Goal: Transaction & Acquisition: Purchase product/service

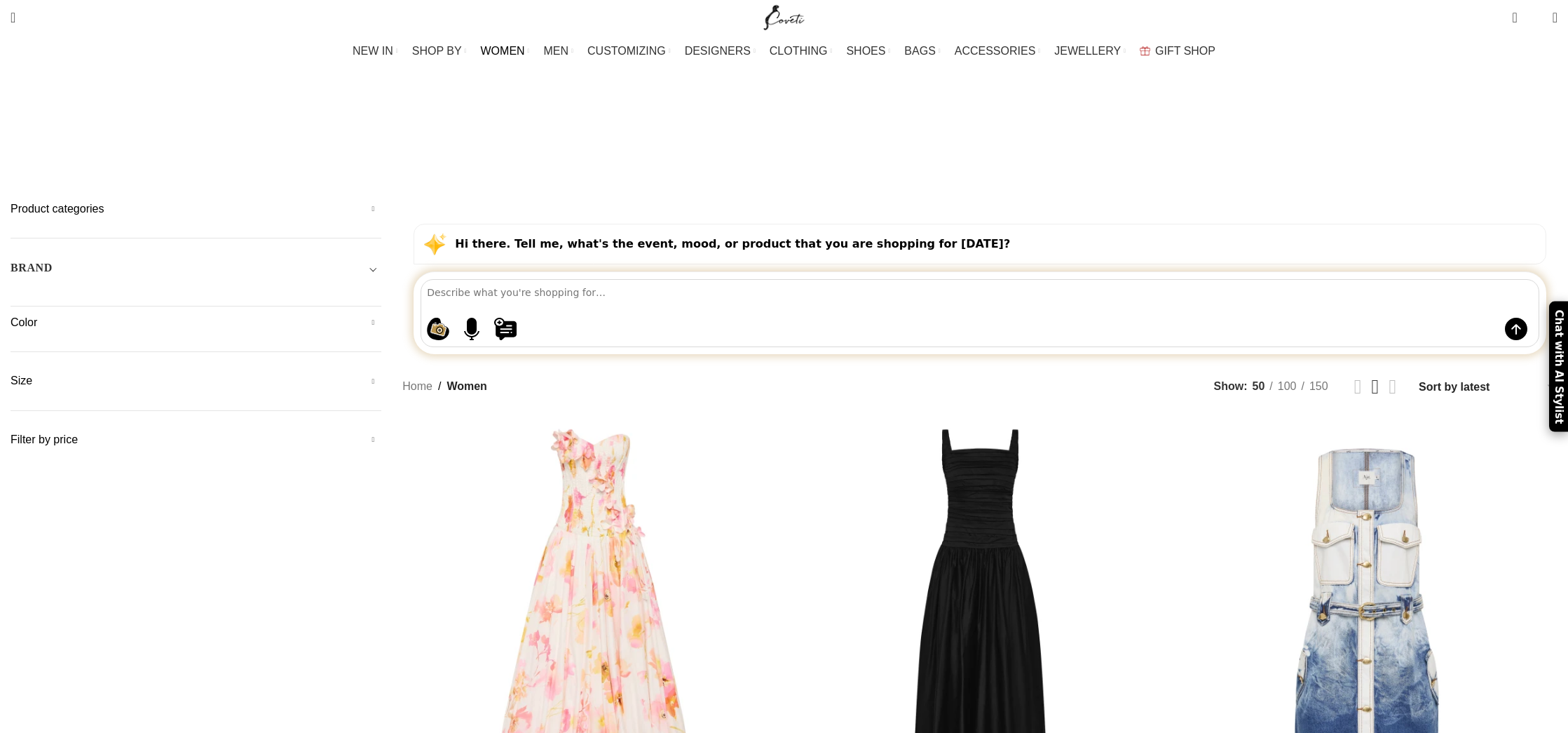
click at [382, 260] on span "Toggle filter" at bounding box center [372, 267] width 16 height 16
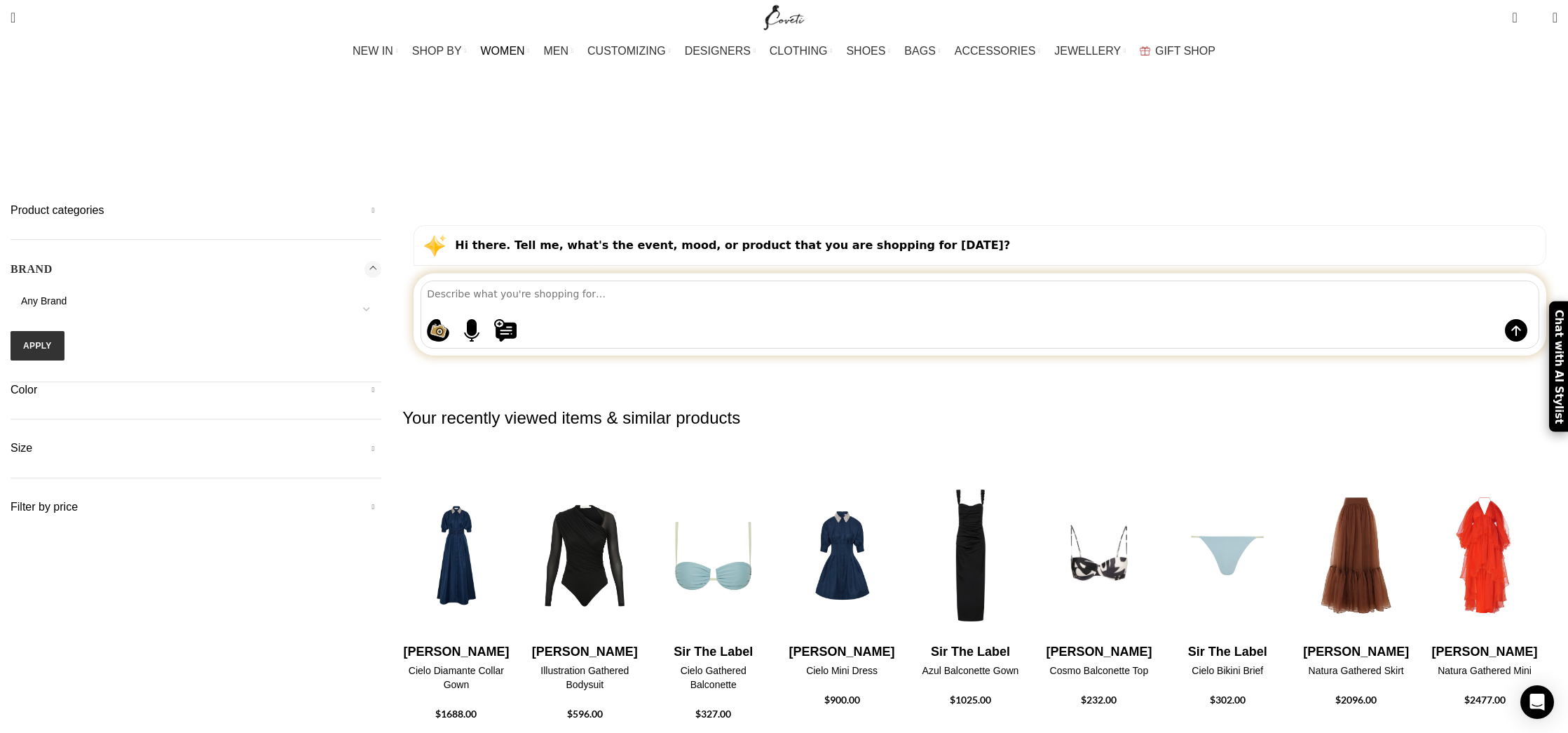
click at [382, 294] on span "Any Brand" at bounding box center [196, 301] width 371 height 14
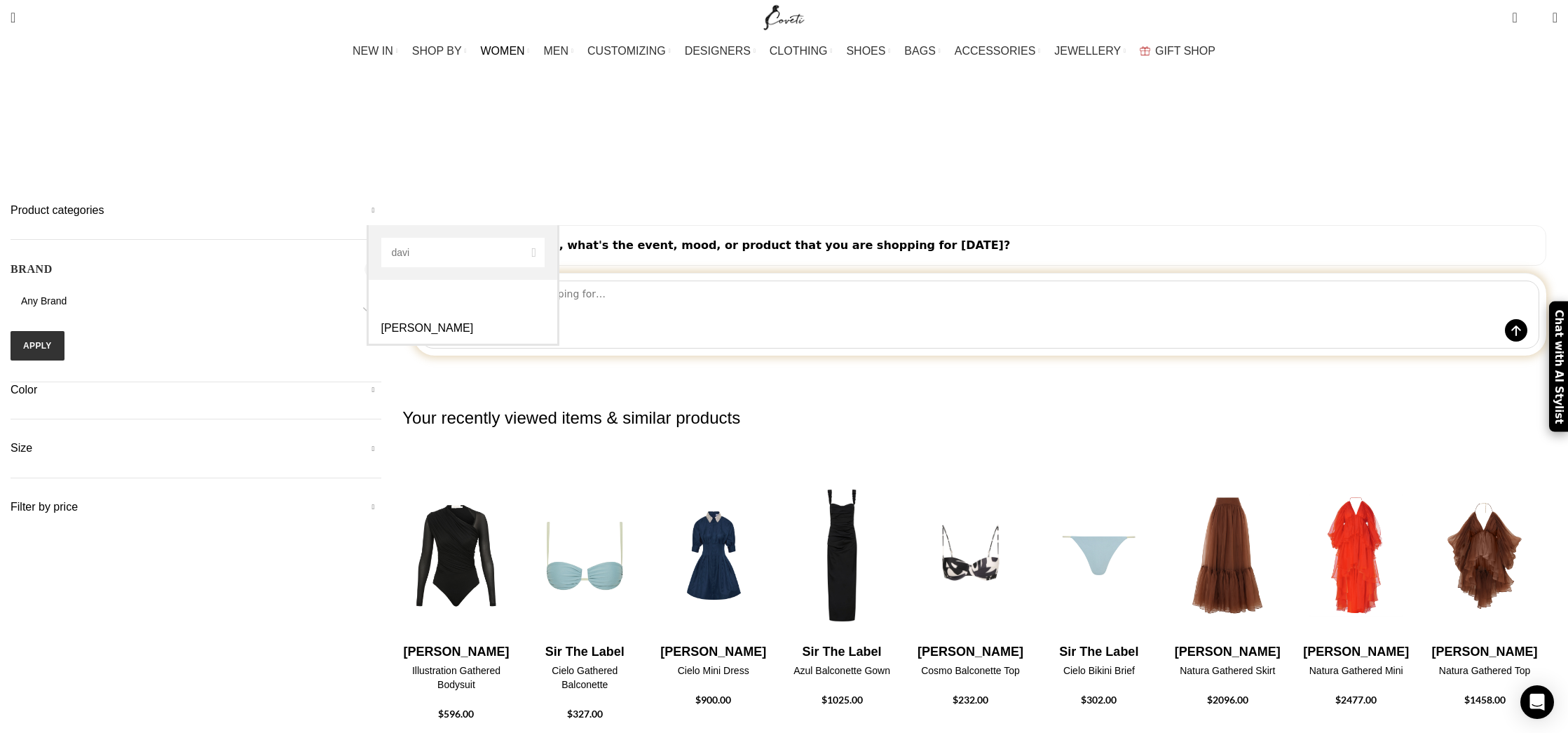
type input "davi"
select select "david-koma"
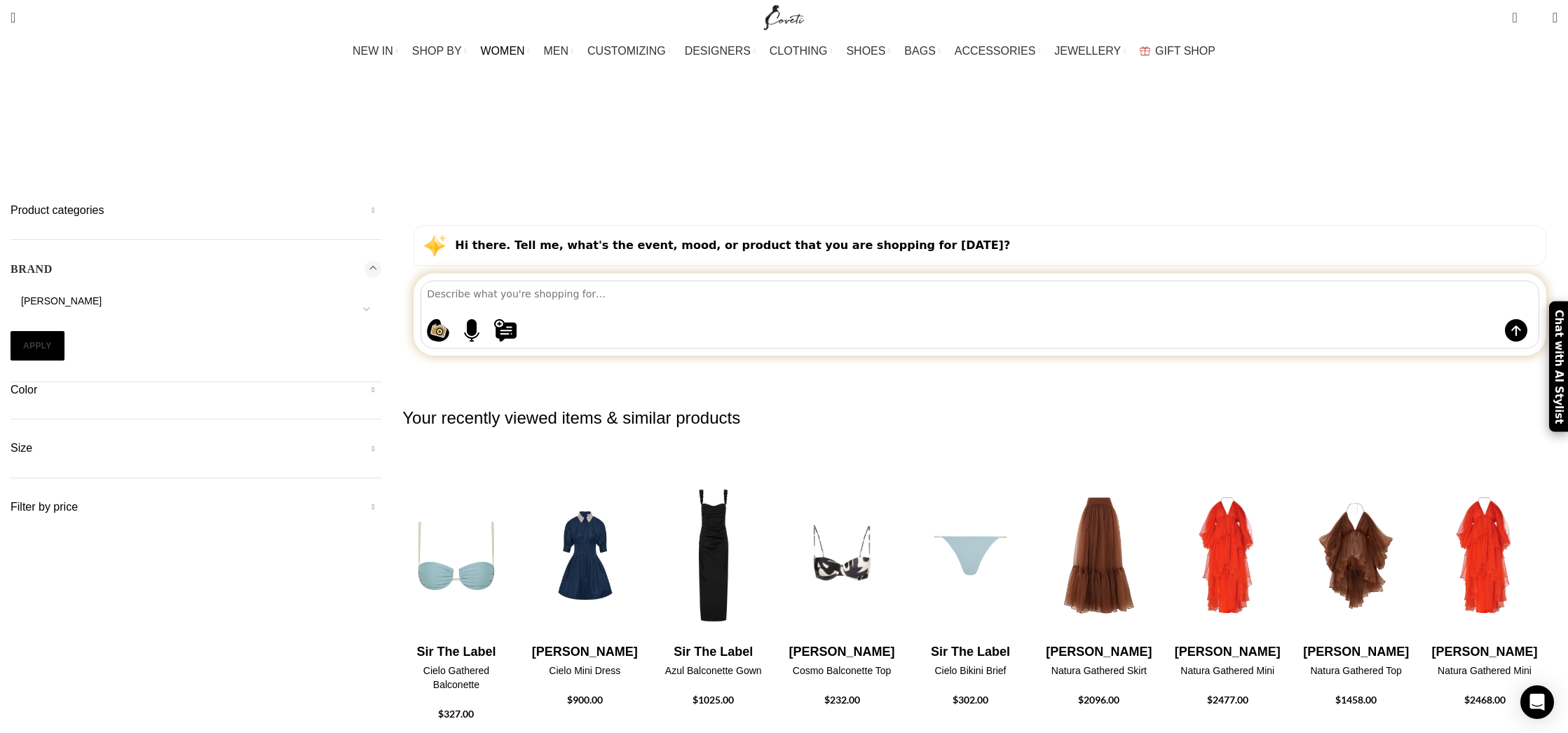
click at [64, 331] on button "Apply" at bounding box center [37, 345] width 54 height 30
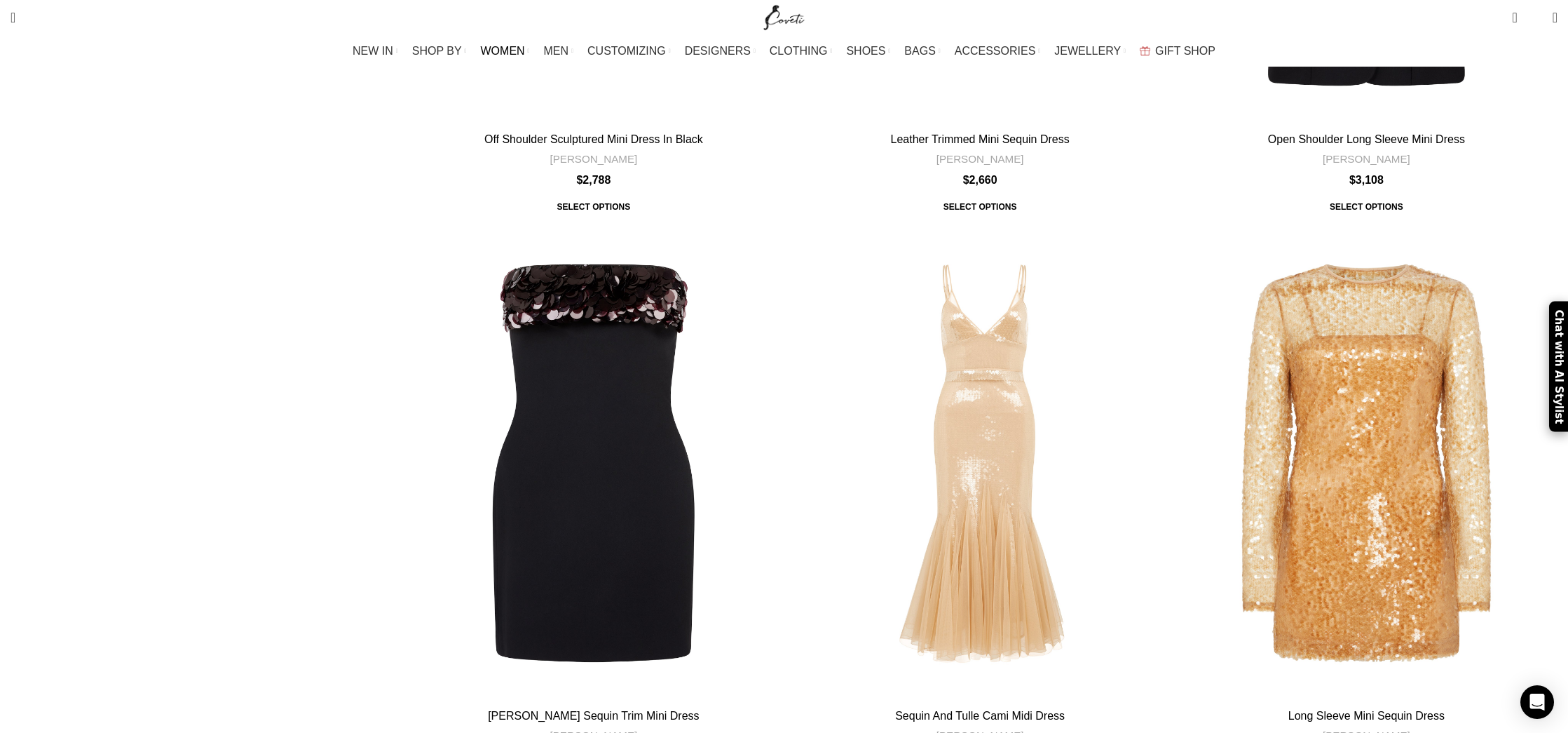
scroll to position [5516, 0]
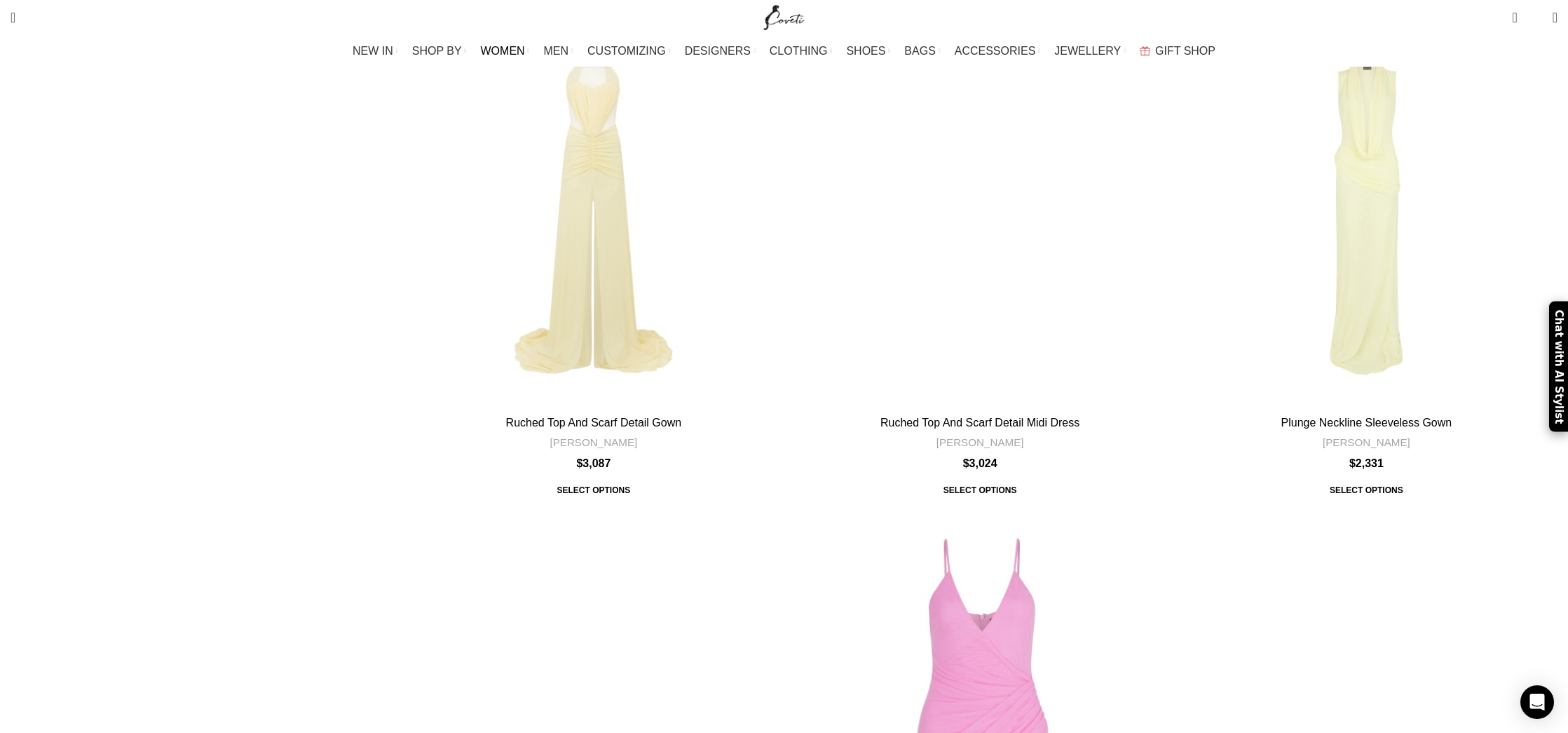
scroll to position [5028, 0]
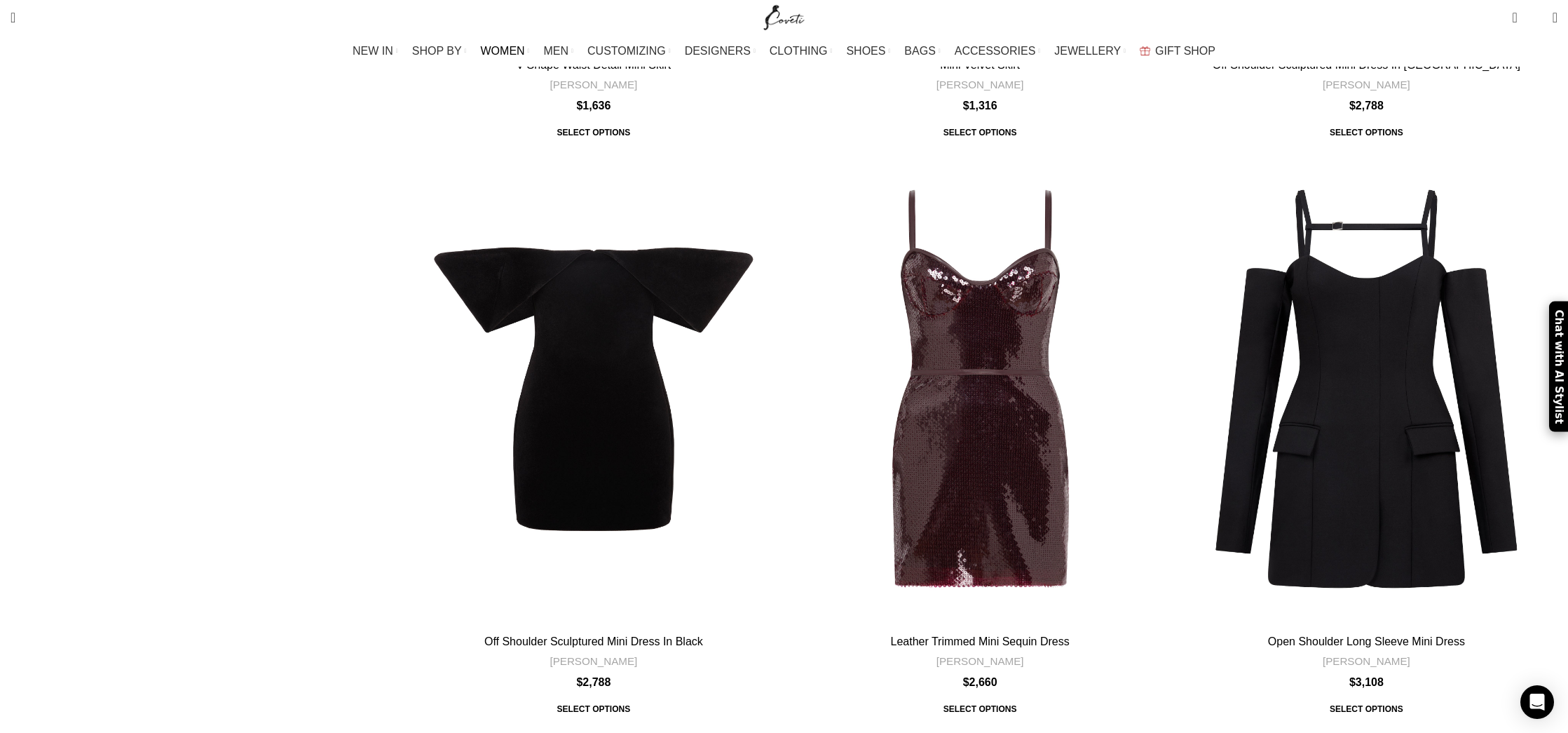
scroll to position [3861, 0]
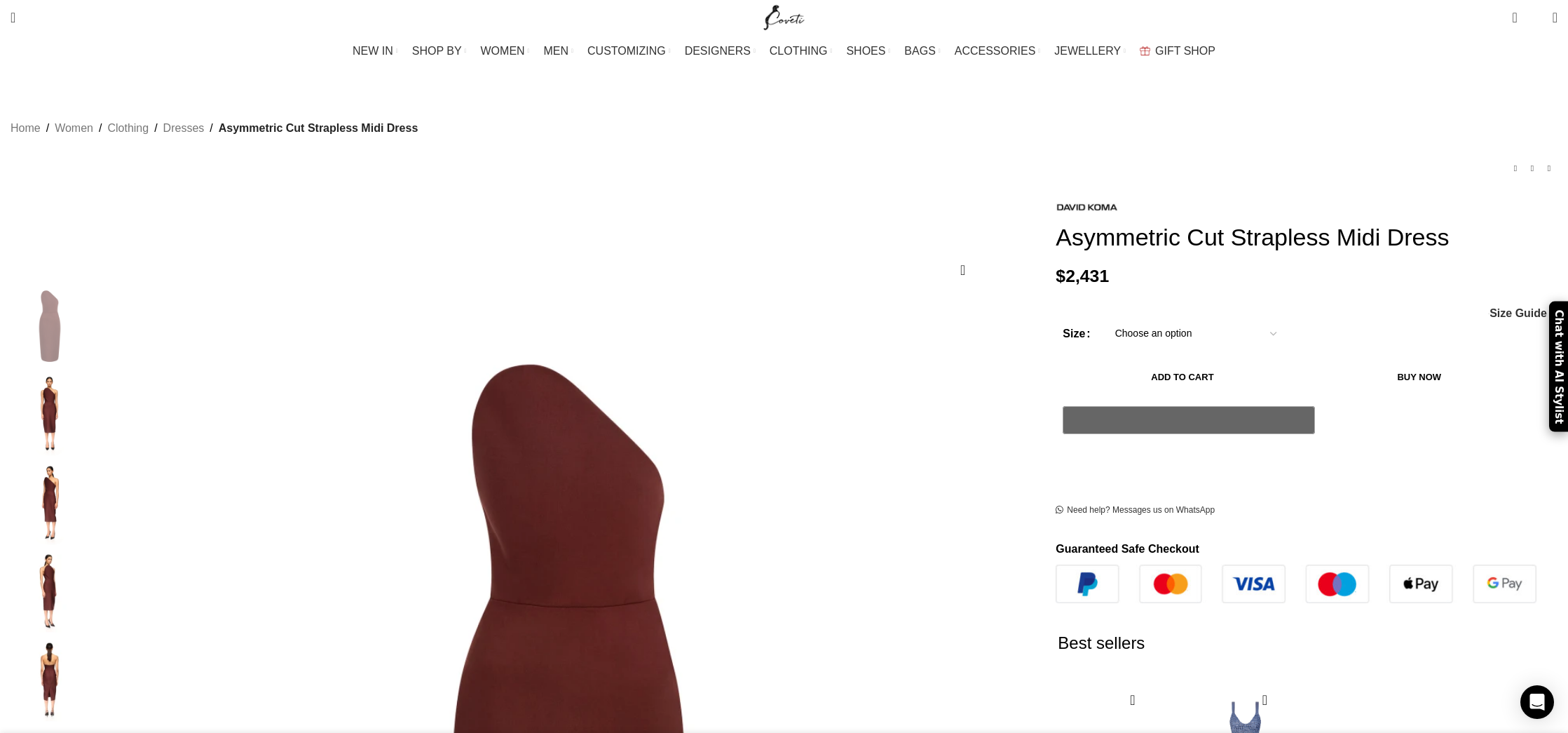
scroll to position [0, 148]
